Goal: Task Accomplishment & Management: Use online tool/utility

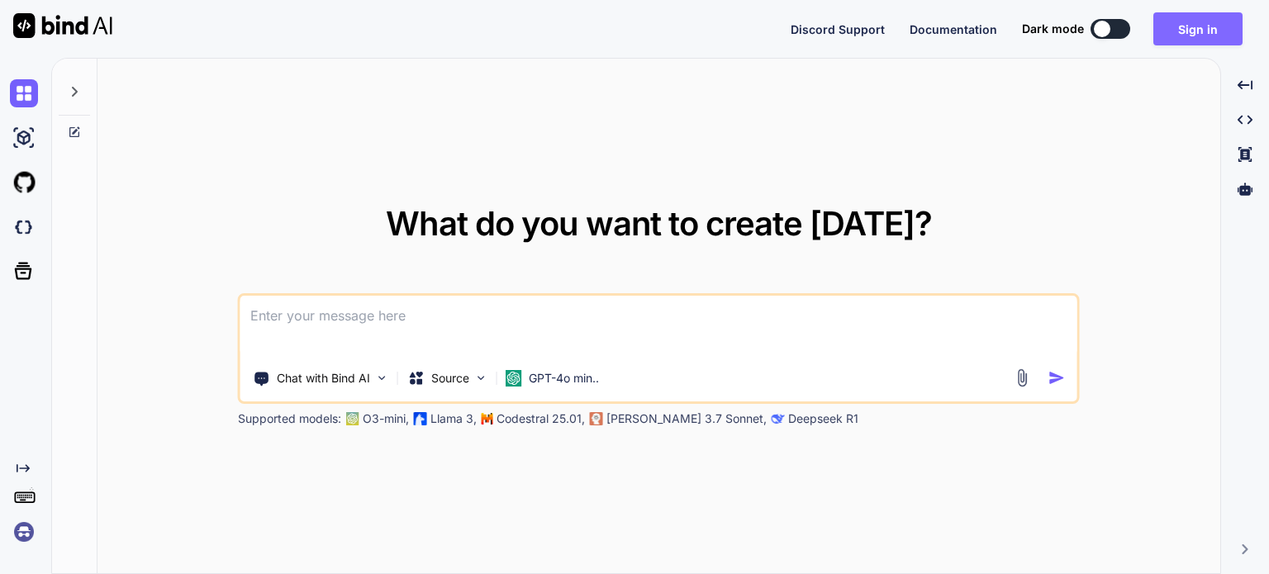
click at [1205, 32] on button "Sign in" at bounding box center [1197, 28] width 89 height 33
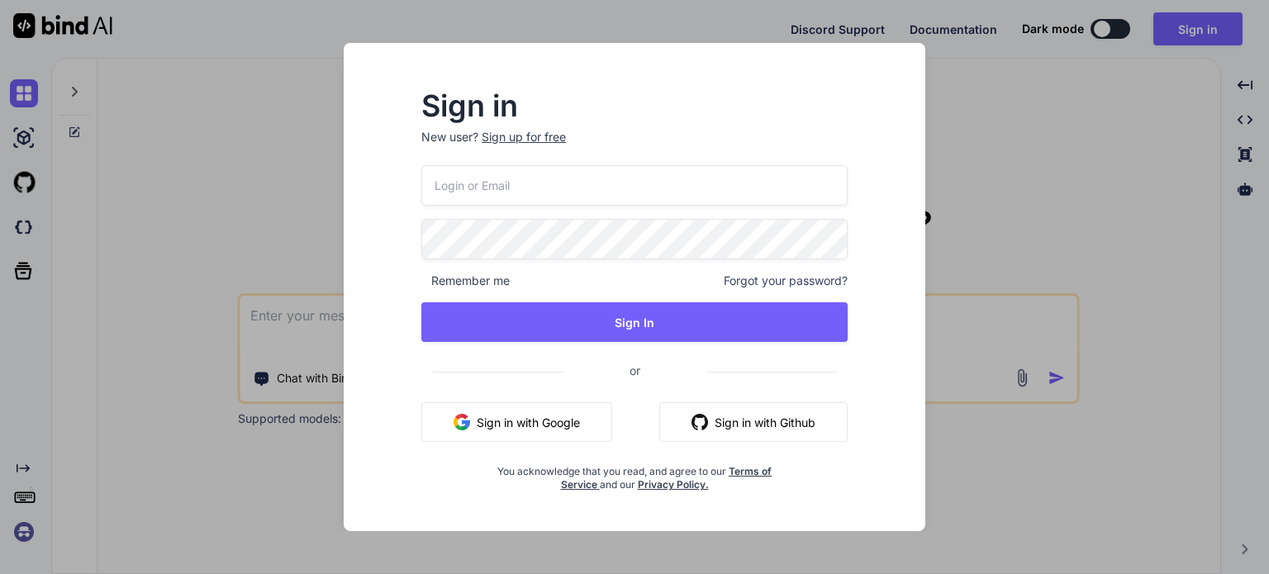
click at [548, 426] on button "Sign in with Google" at bounding box center [516, 422] width 191 height 40
click at [1066, 158] on div "Sign in New user? Sign up for free Remember me Forgot your password? Sign In or…" at bounding box center [634, 287] width 1269 height 574
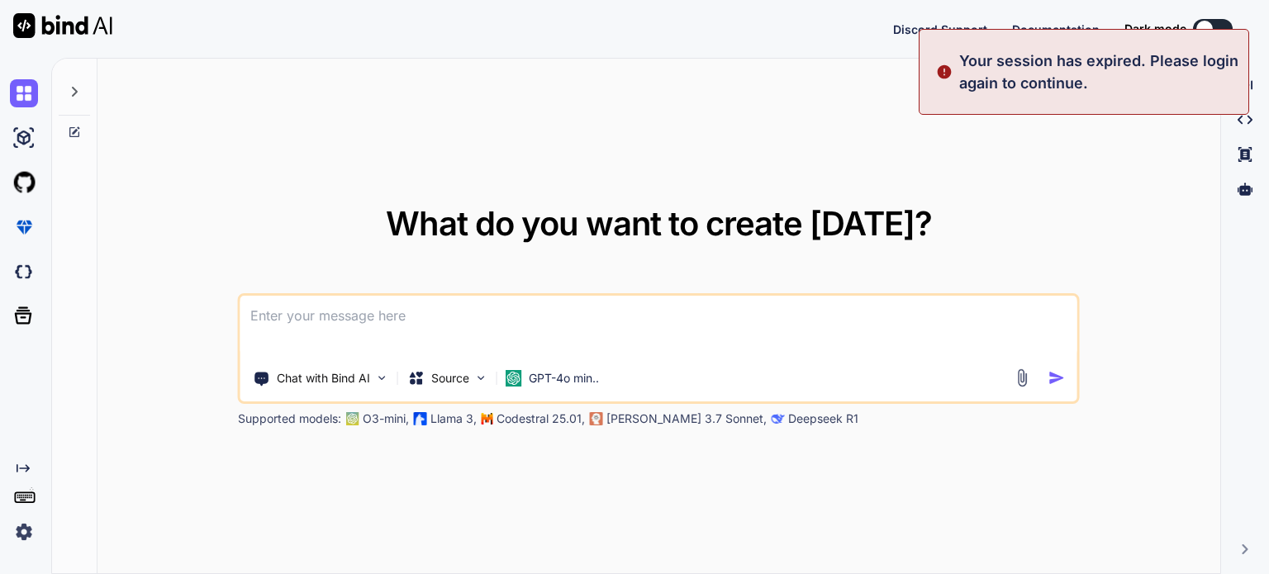
click at [16, 533] on img at bounding box center [24, 532] width 28 height 28
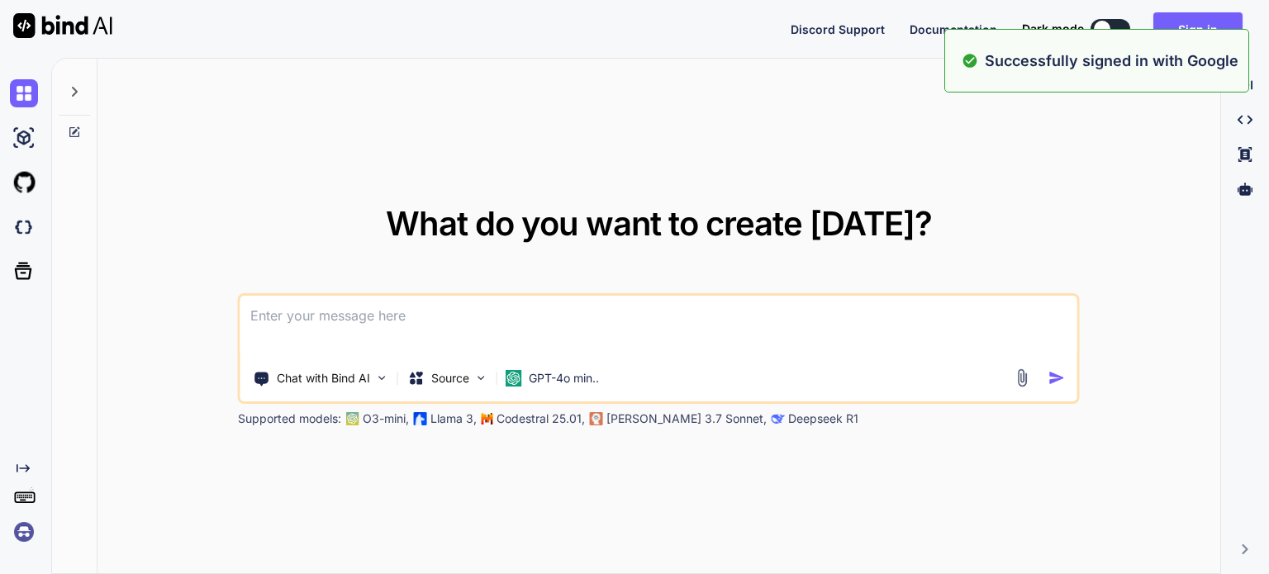
click at [850, 183] on div "What do you want to create [DATE]? Chat with Bind AI Source GPT-4o min.. Suppor…" at bounding box center [658, 317] width 1123 height 516
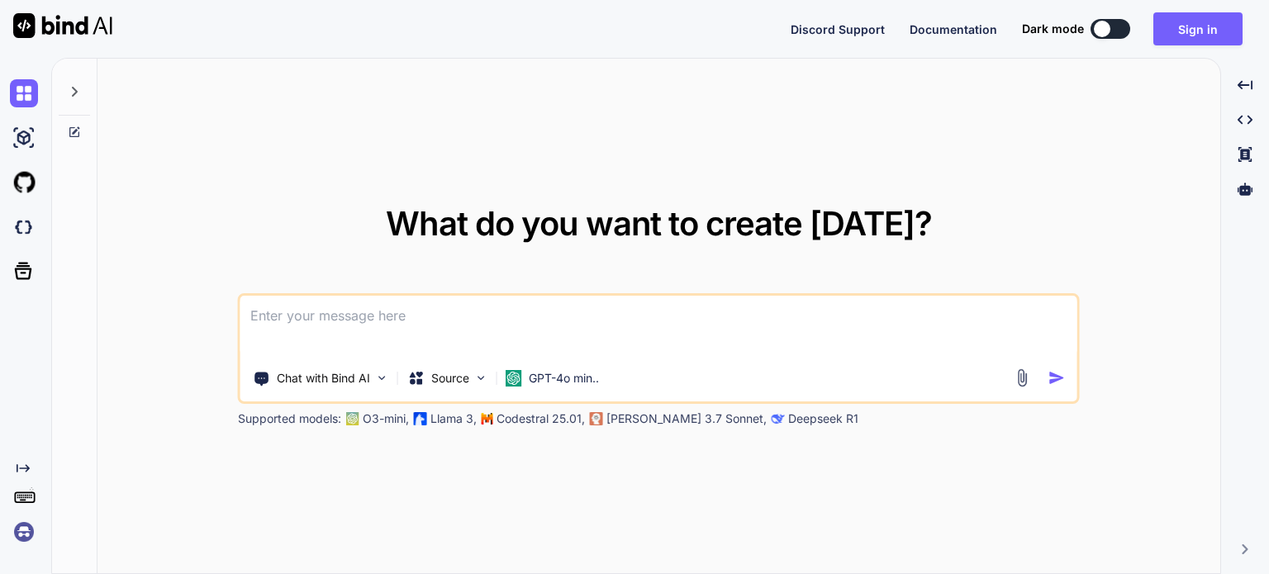
click at [24, 528] on img at bounding box center [24, 532] width 28 height 28
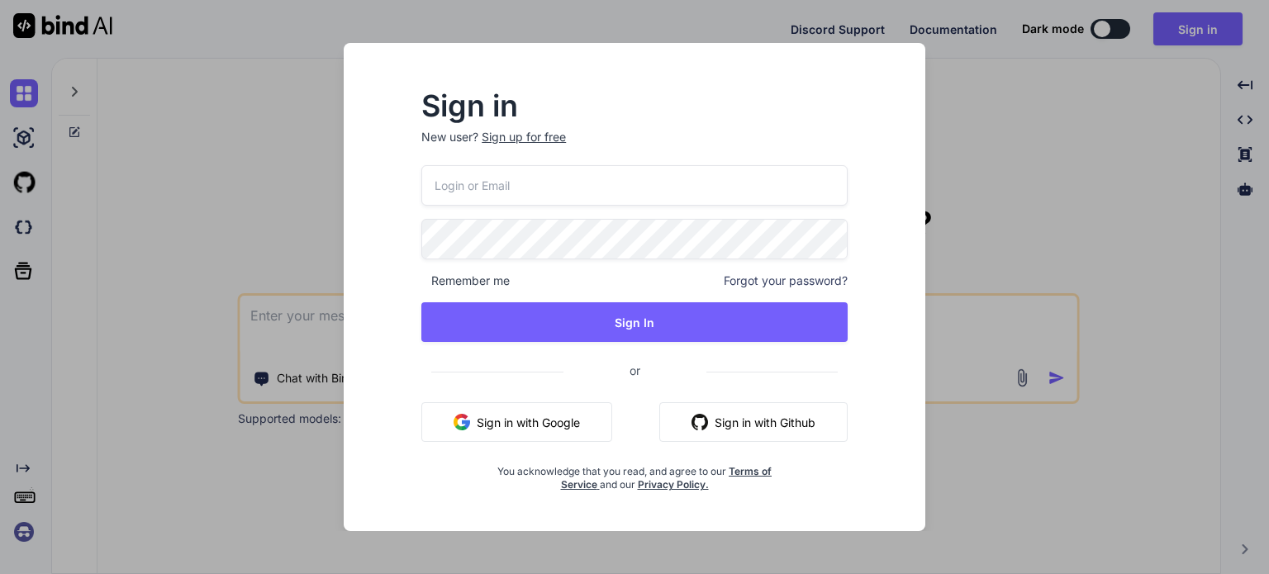
click at [106, 496] on div "Sign in New user? Sign up for free Remember me Forgot your password? Sign In or…" at bounding box center [634, 287] width 1269 height 574
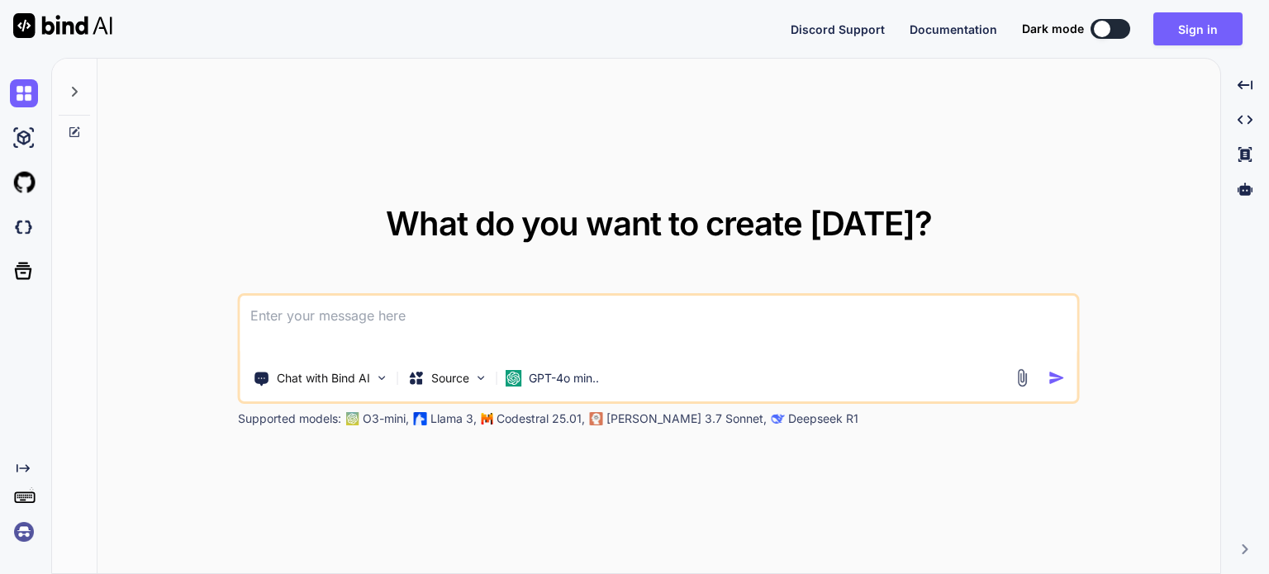
click at [28, 531] on img at bounding box center [24, 532] width 28 height 28
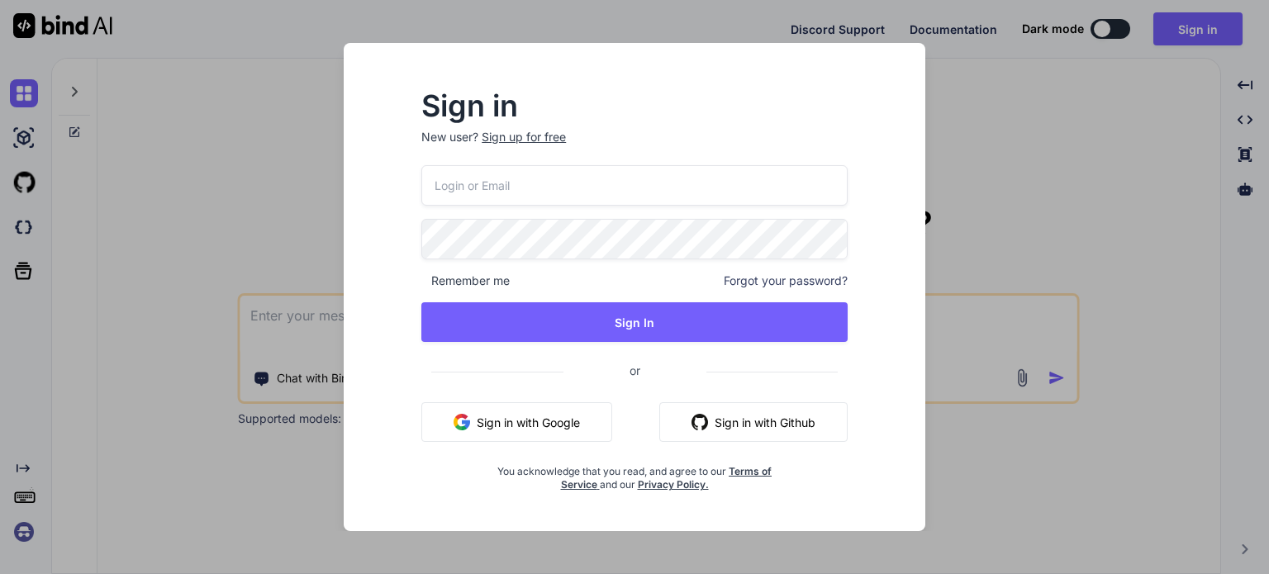
click at [515, 418] on button "Sign in with Google" at bounding box center [516, 422] width 191 height 40
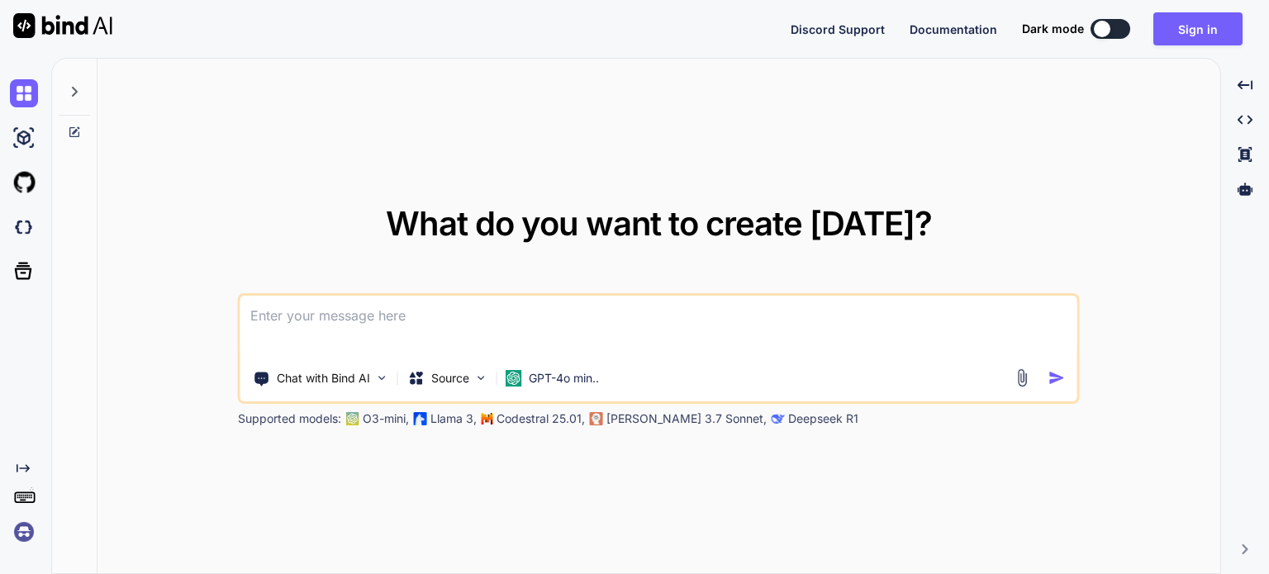
click at [22, 529] on img at bounding box center [24, 532] width 28 height 28
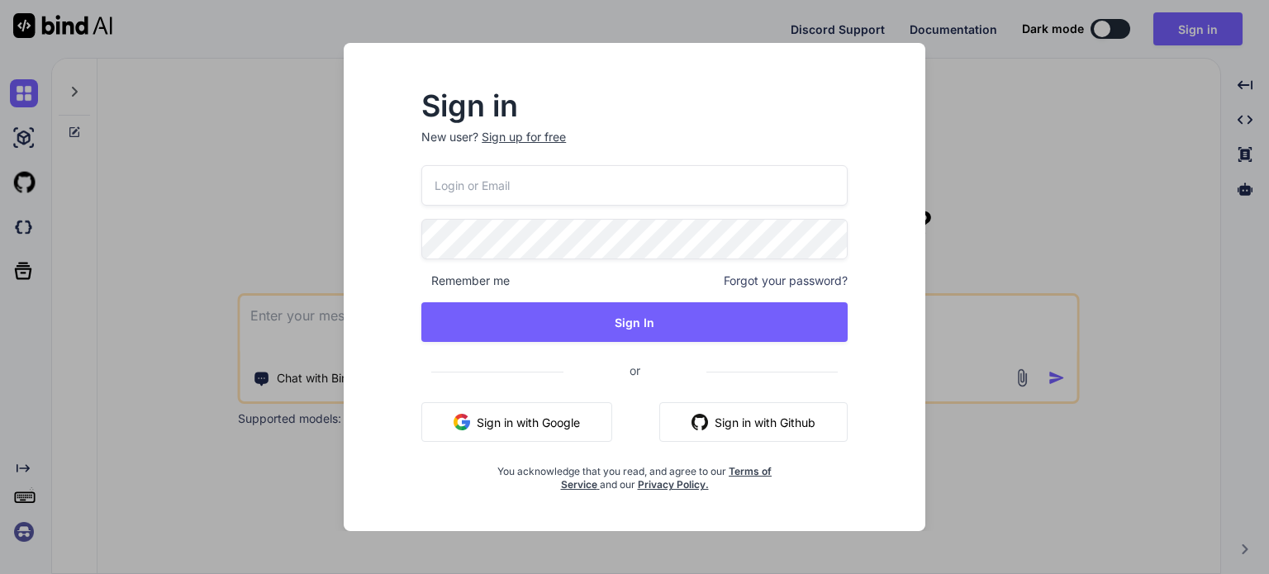
click at [135, 468] on div "Sign in New user? Sign up for free Remember me Forgot your password? Sign In or…" at bounding box center [634, 287] width 1269 height 574
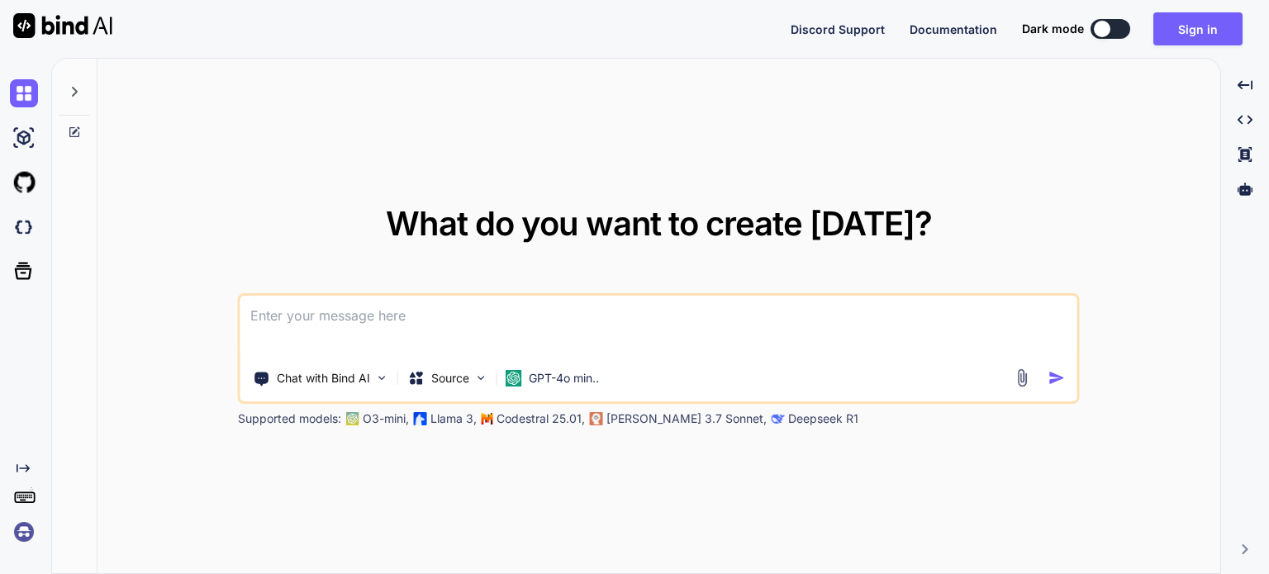
click at [86, 87] on div at bounding box center [74, 87] width 31 height 57
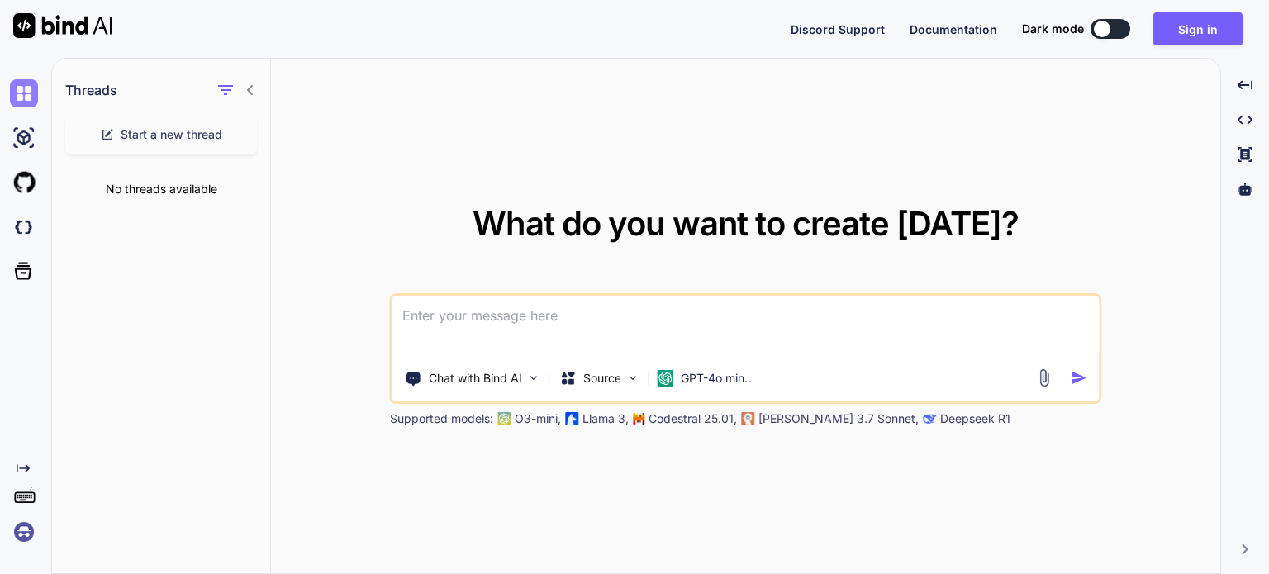
click at [18, 88] on img at bounding box center [24, 93] width 28 height 28
click at [36, 494] on icon at bounding box center [24, 496] width 23 height 23
